Goal: Transaction & Acquisition: Purchase product/service

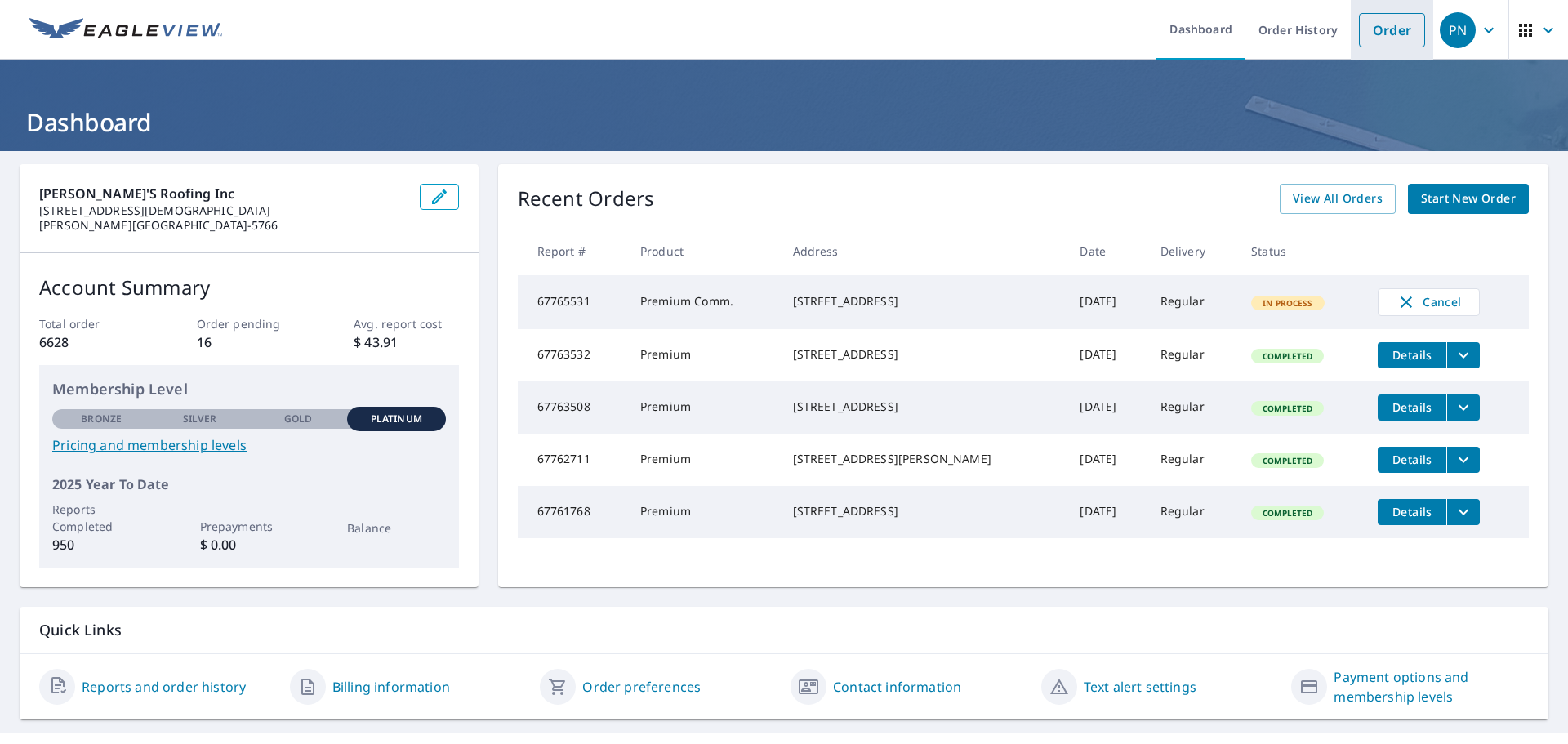
click at [1376, 28] on link "Order" at bounding box center [1391, 30] width 66 height 34
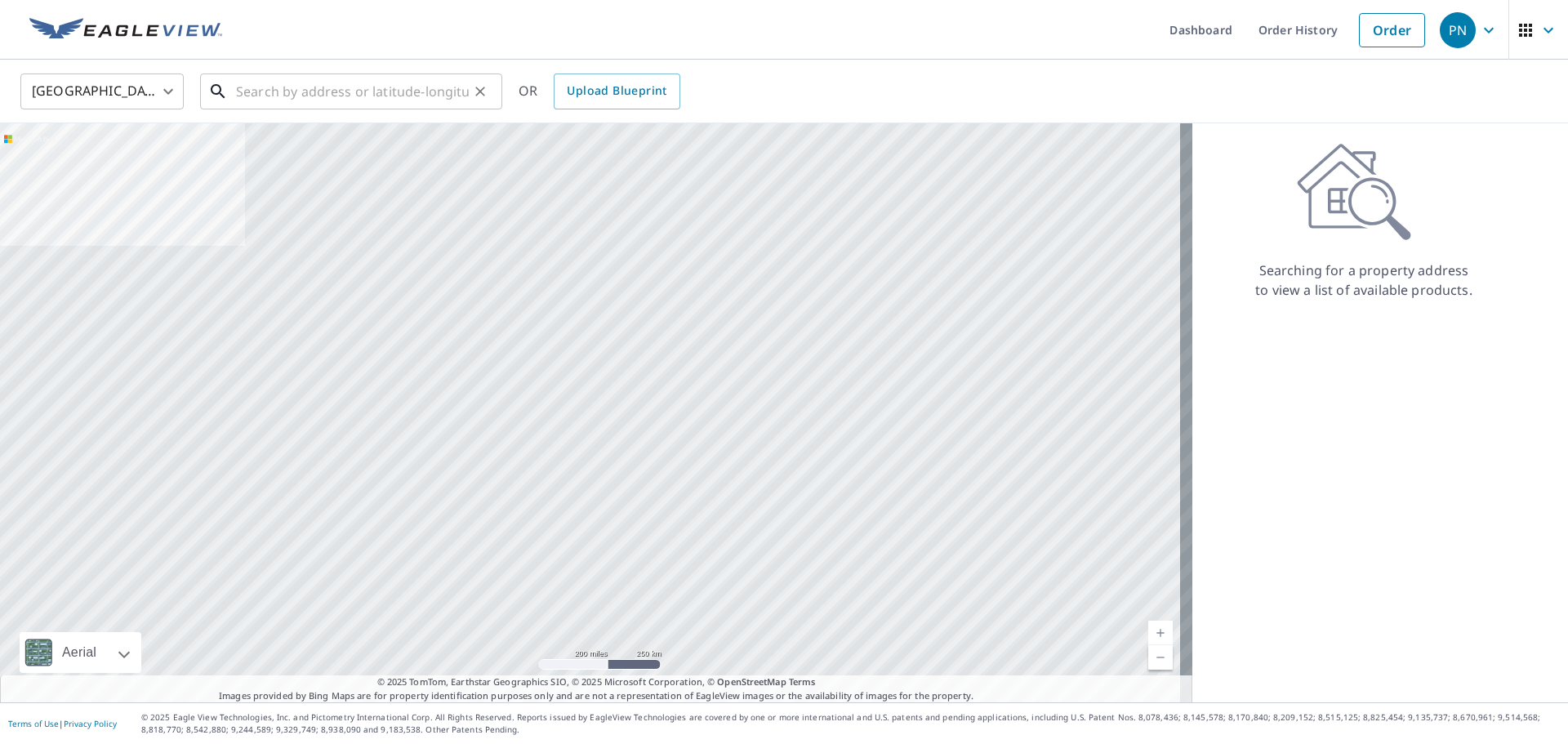
click at [283, 96] on input "text" at bounding box center [352, 91] width 233 height 46
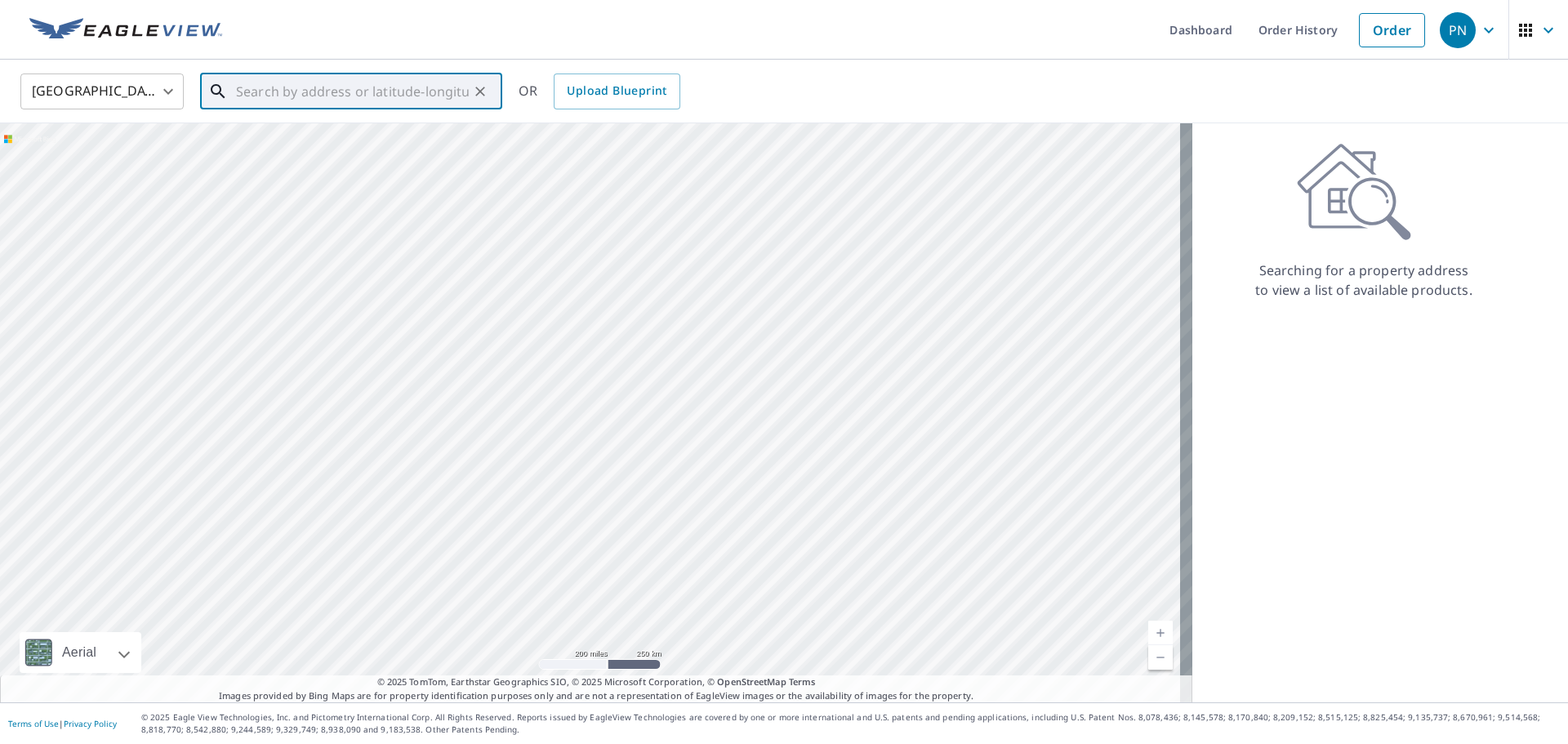
click at [396, 89] on input "text" at bounding box center [352, 91] width 233 height 46
click at [275, 165] on li "[STREET_ADDRESS][PERSON_NAME]" at bounding box center [351, 147] width 302 height 56
type input "[STREET_ADDRESS][PERSON_NAME]"
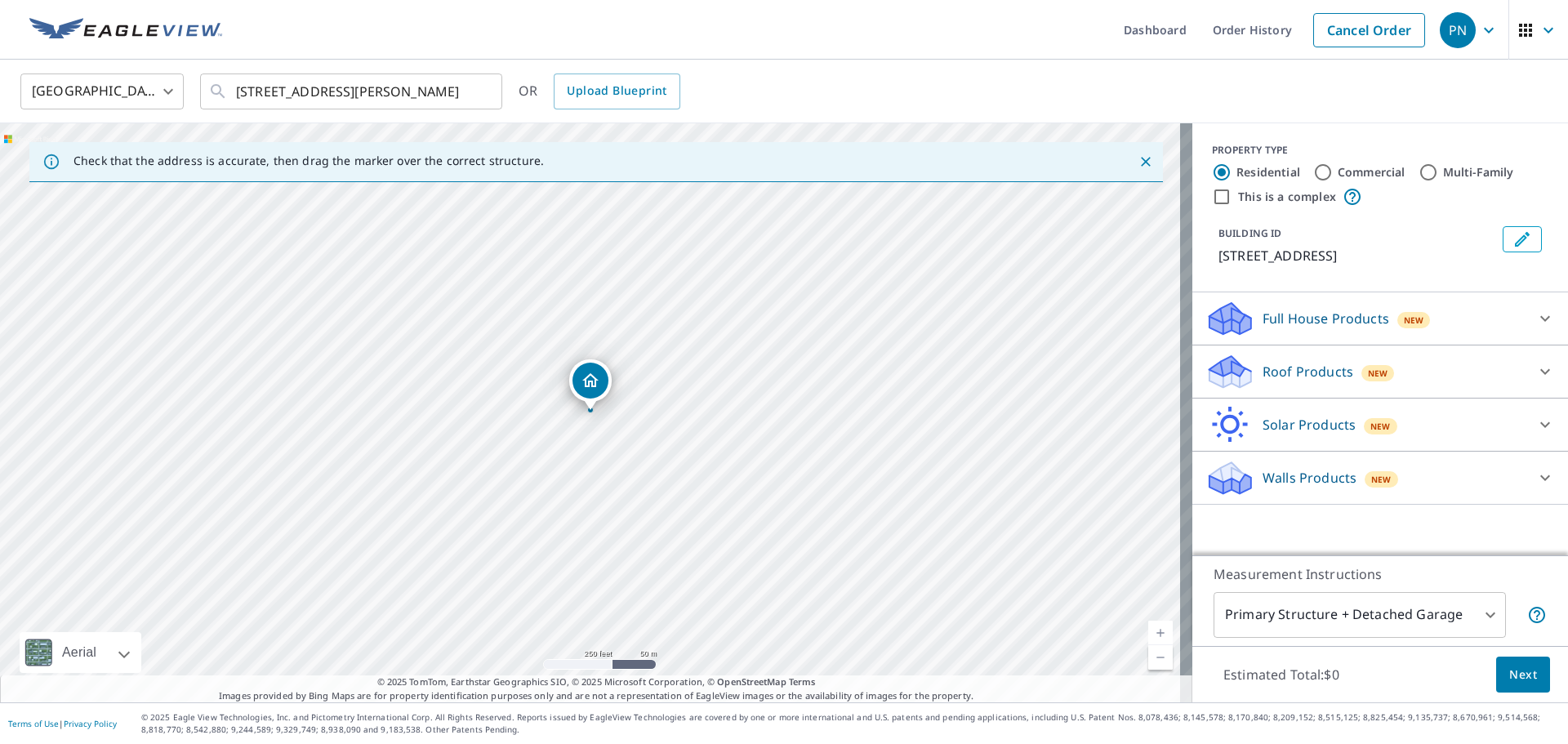
click at [1294, 372] on p "Roof Products" at bounding box center [1308, 372] width 91 height 20
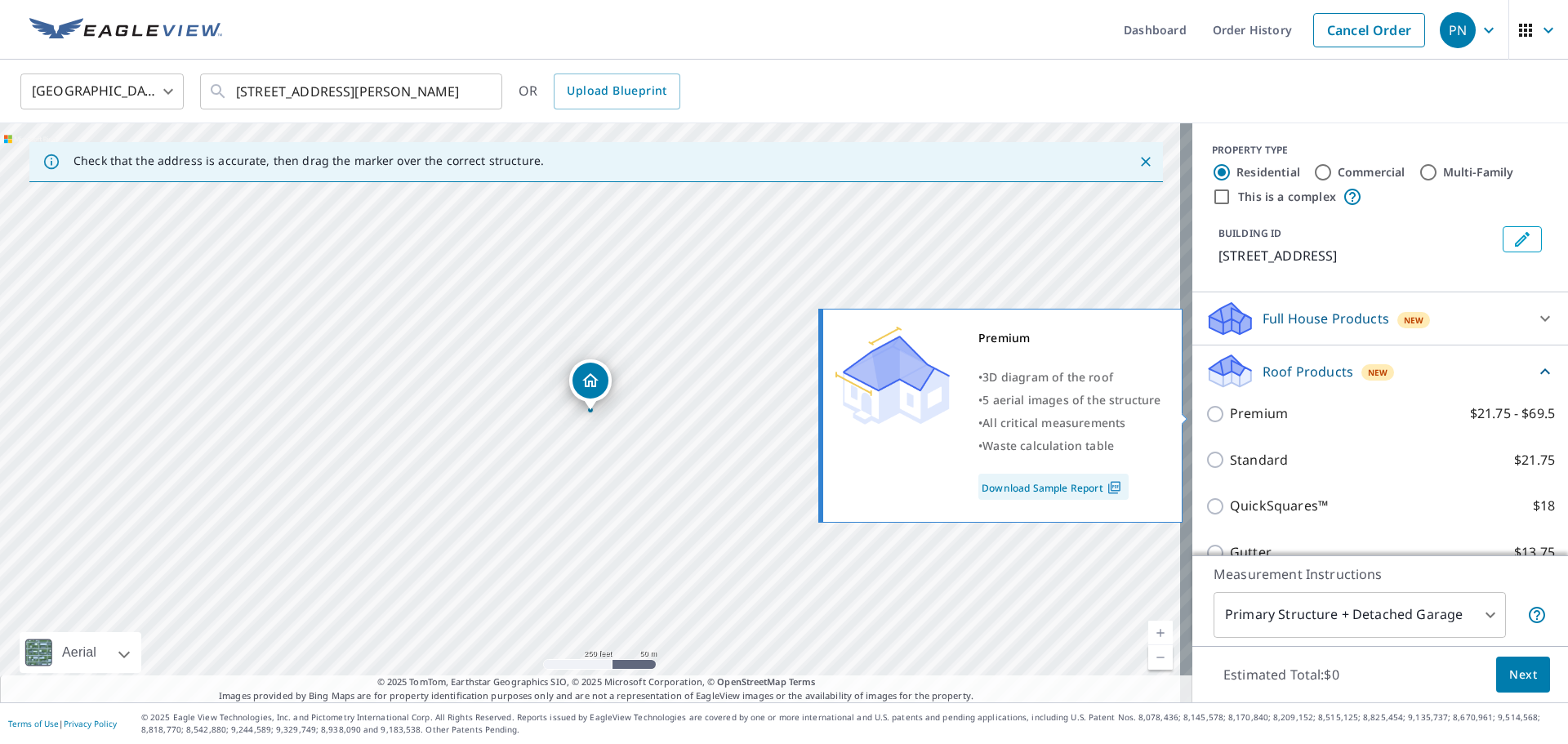
click at [1205, 410] on input "Premium $21.75 - $69.5" at bounding box center [1217, 413] width 25 height 20
checkbox input "true"
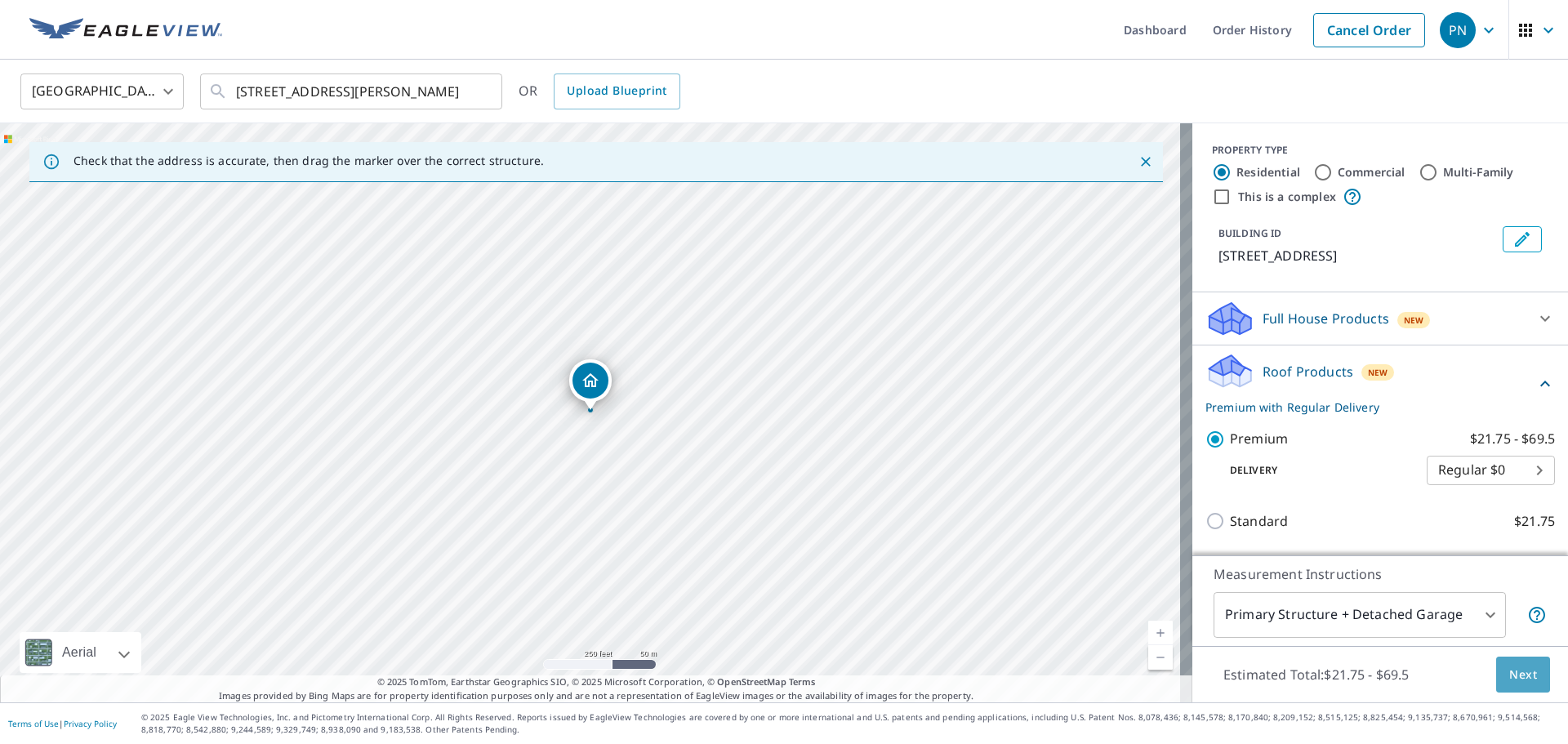
click at [1509, 677] on span "Next" at bounding box center [1523, 675] width 28 height 21
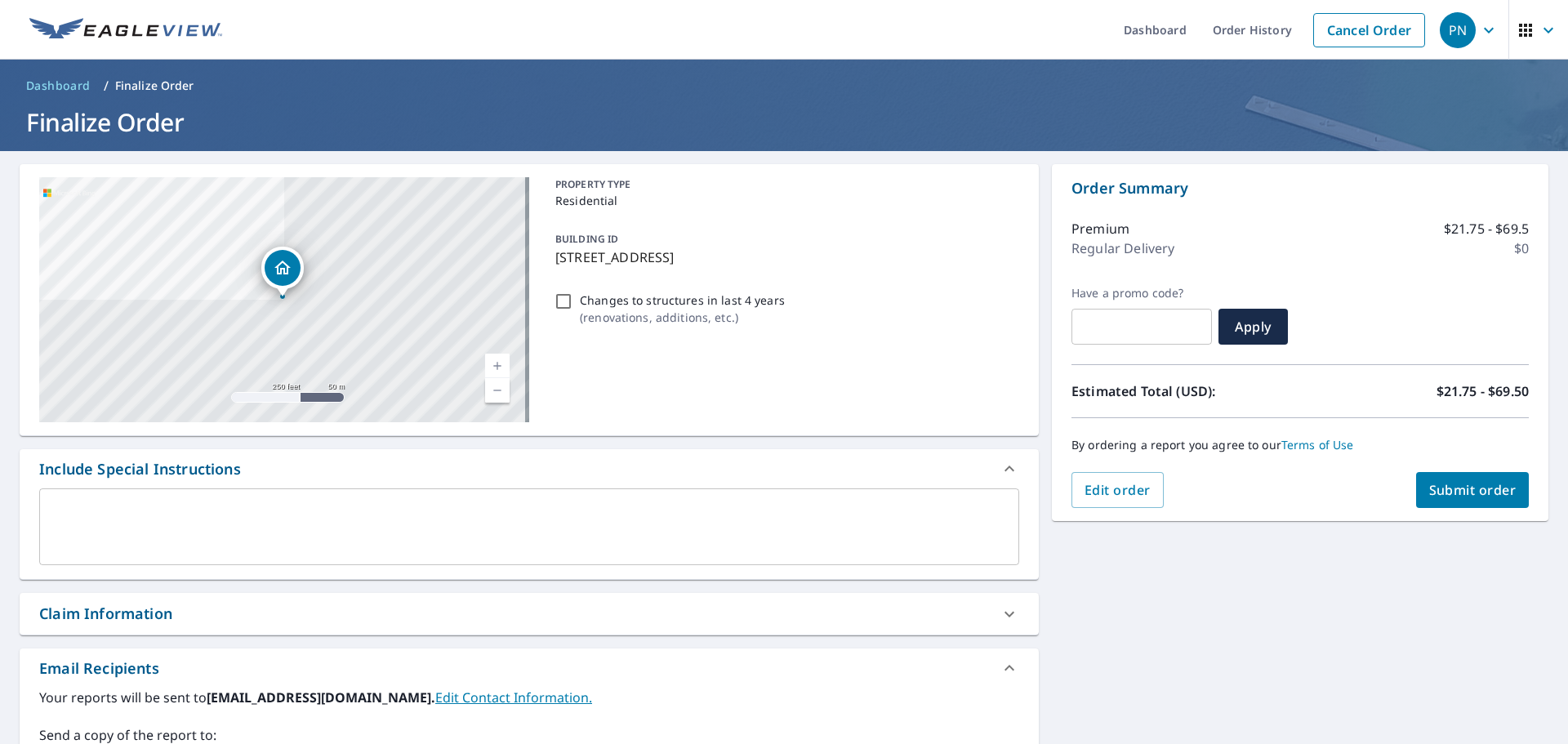
click at [1461, 488] on span "Submit order" at bounding box center [1472, 489] width 87 height 18
